Goal: Information Seeking & Learning: Find specific fact

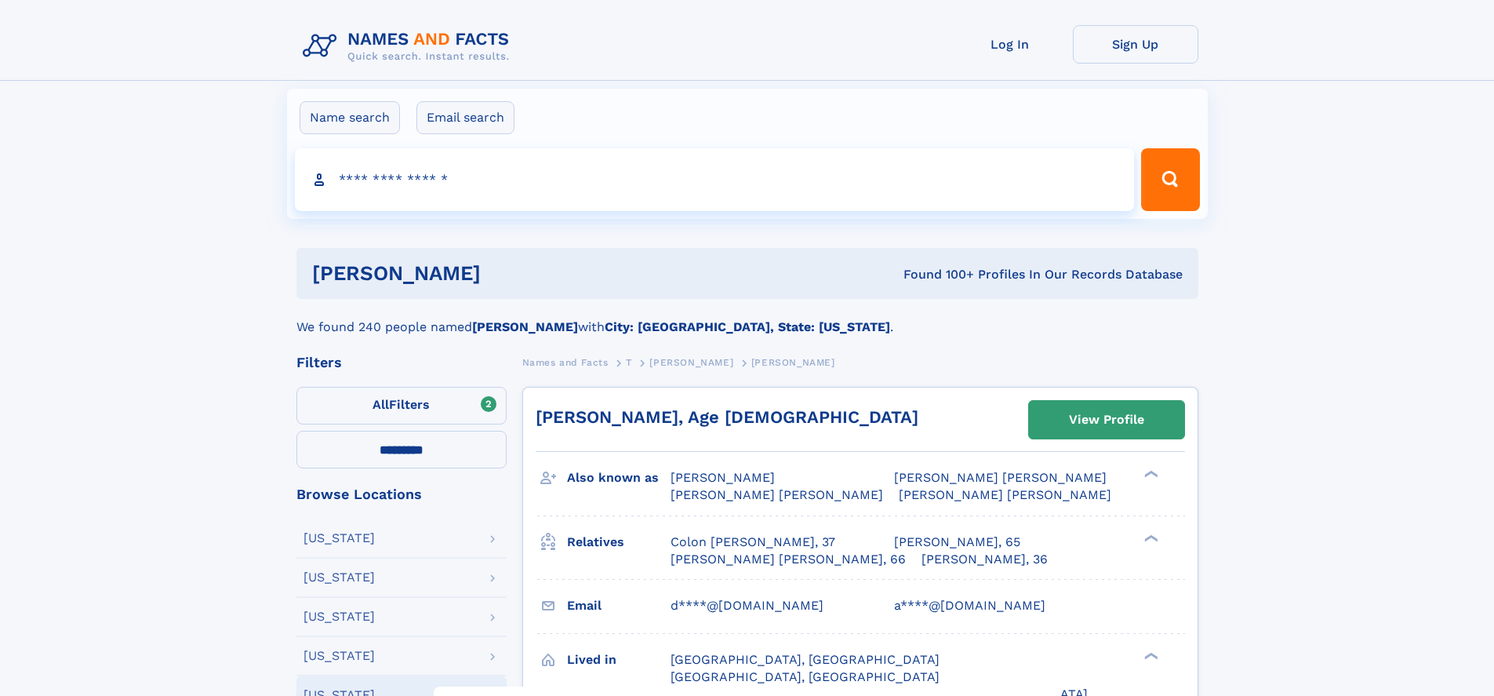
select select "**"
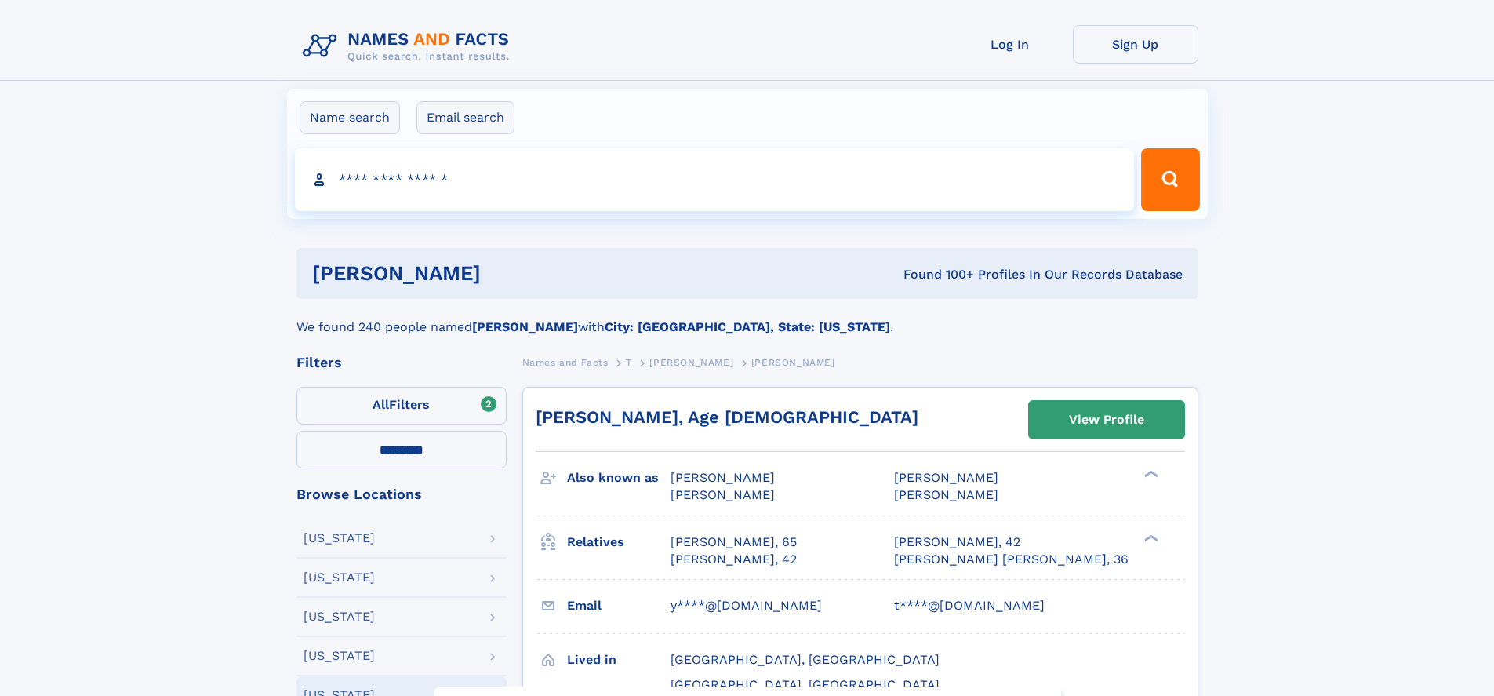
select select "**"
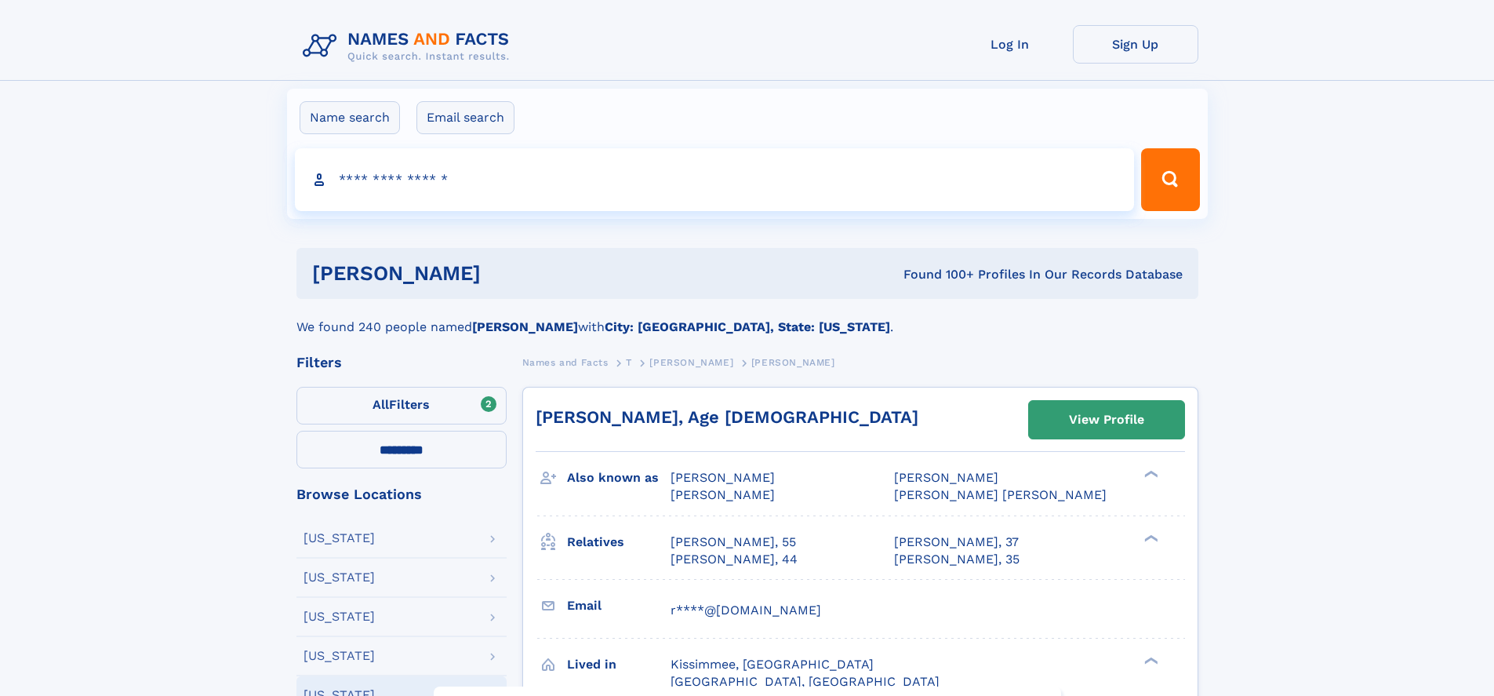
select select "**"
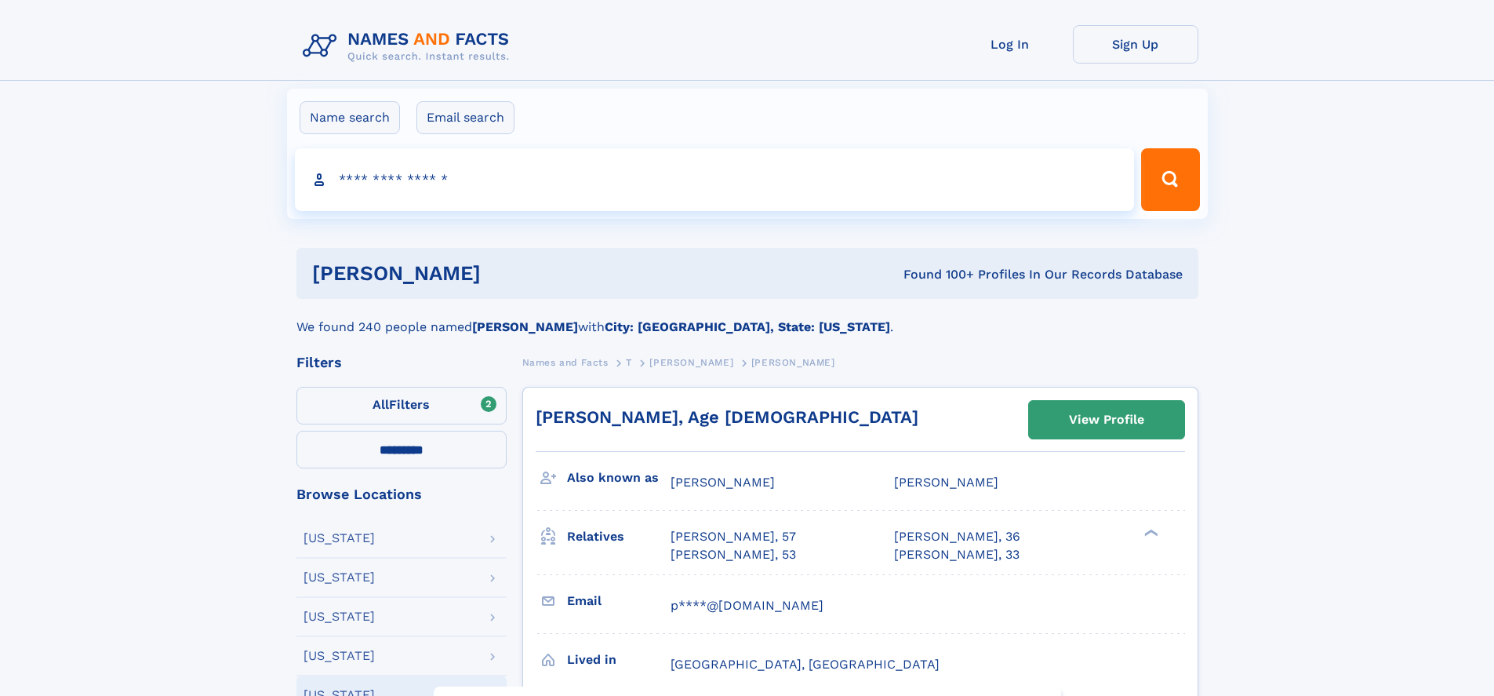
select select "**"
